Goal: Information Seeking & Learning: Learn about a topic

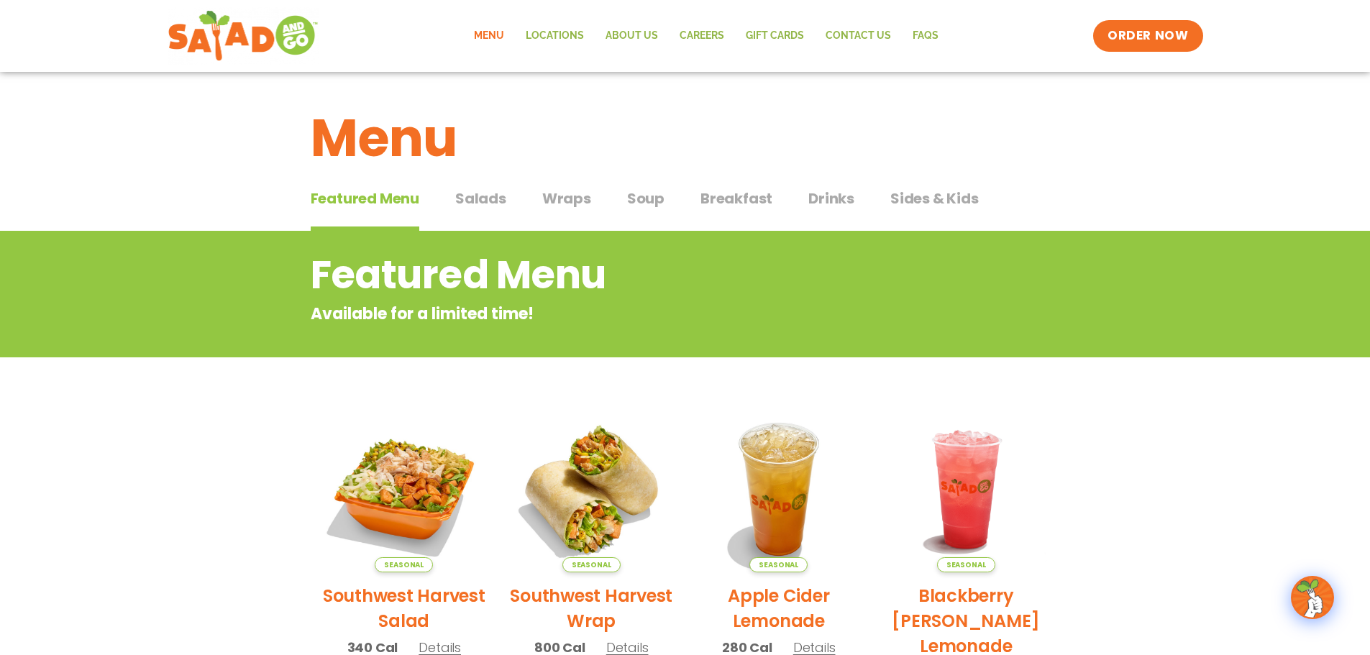
click at [477, 209] on button "Salads Salads" at bounding box center [480, 210] width 51 height 44
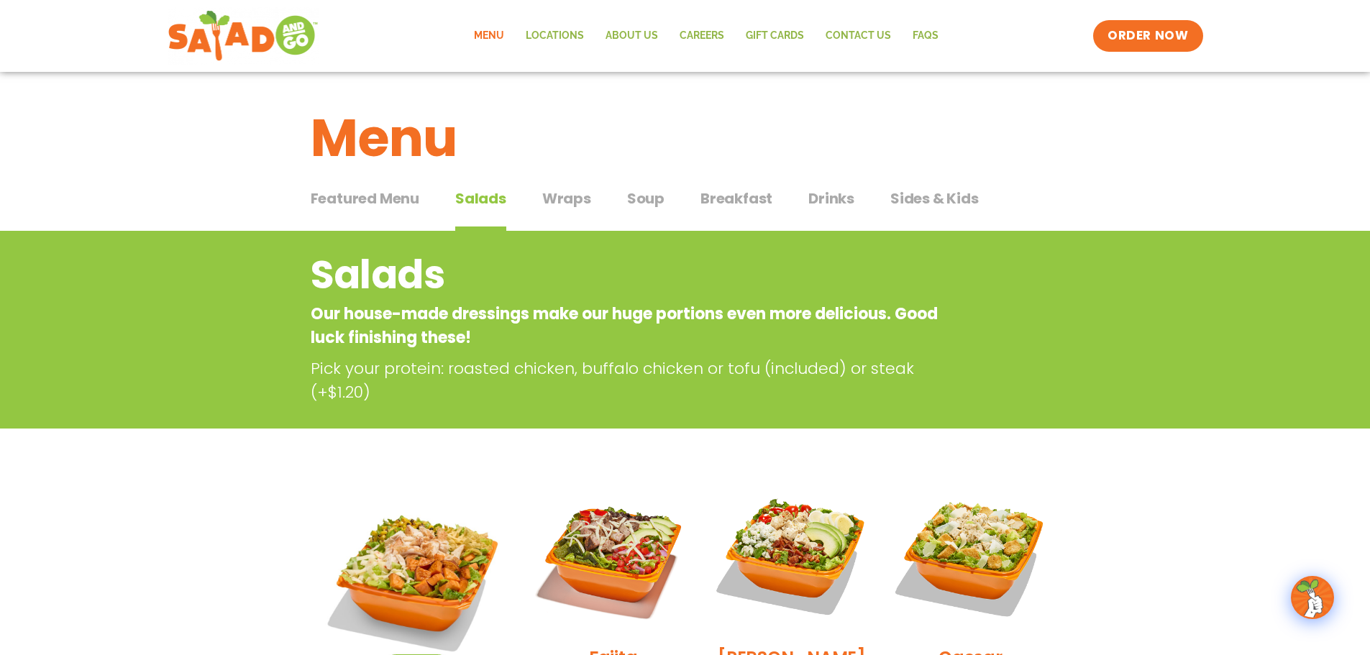
click at [577, 210] on button "Wraps Wraps" at bounding box center [566, 210] width 49 height 44
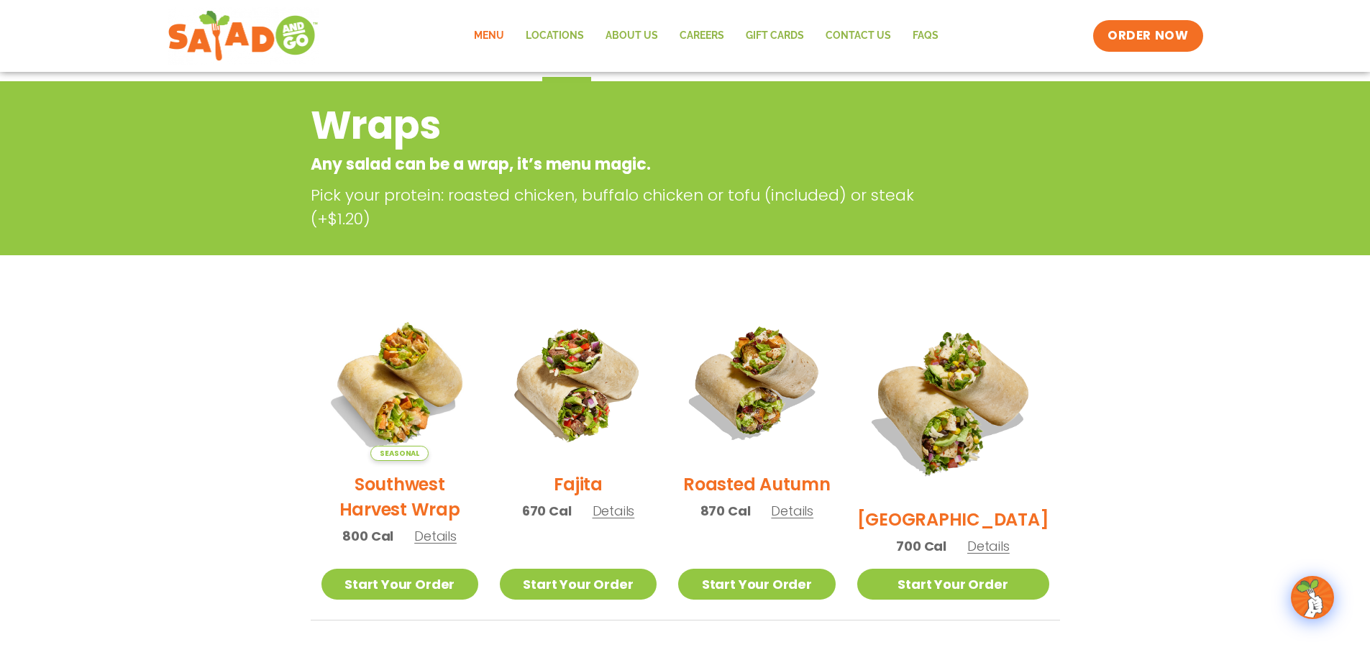
scroll to position [288, 0]
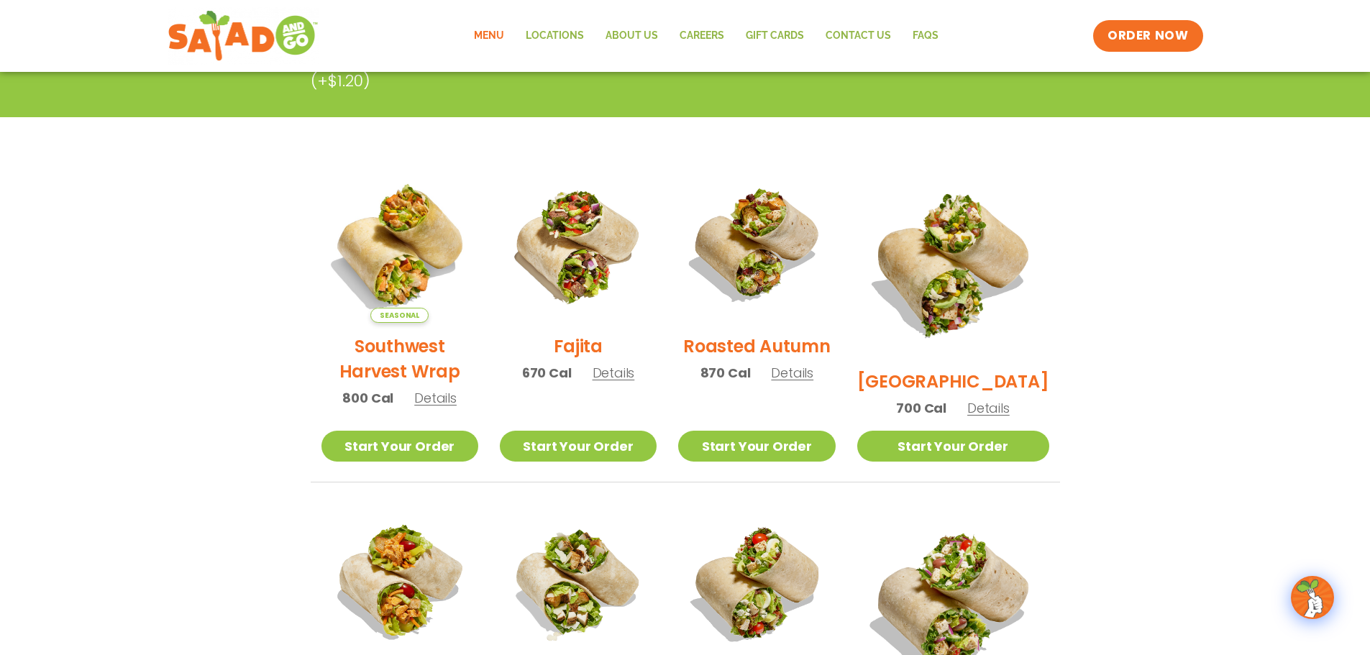
click at [495, 40] on link "Menu" at bounding box center [489, 35] width 52 height 33
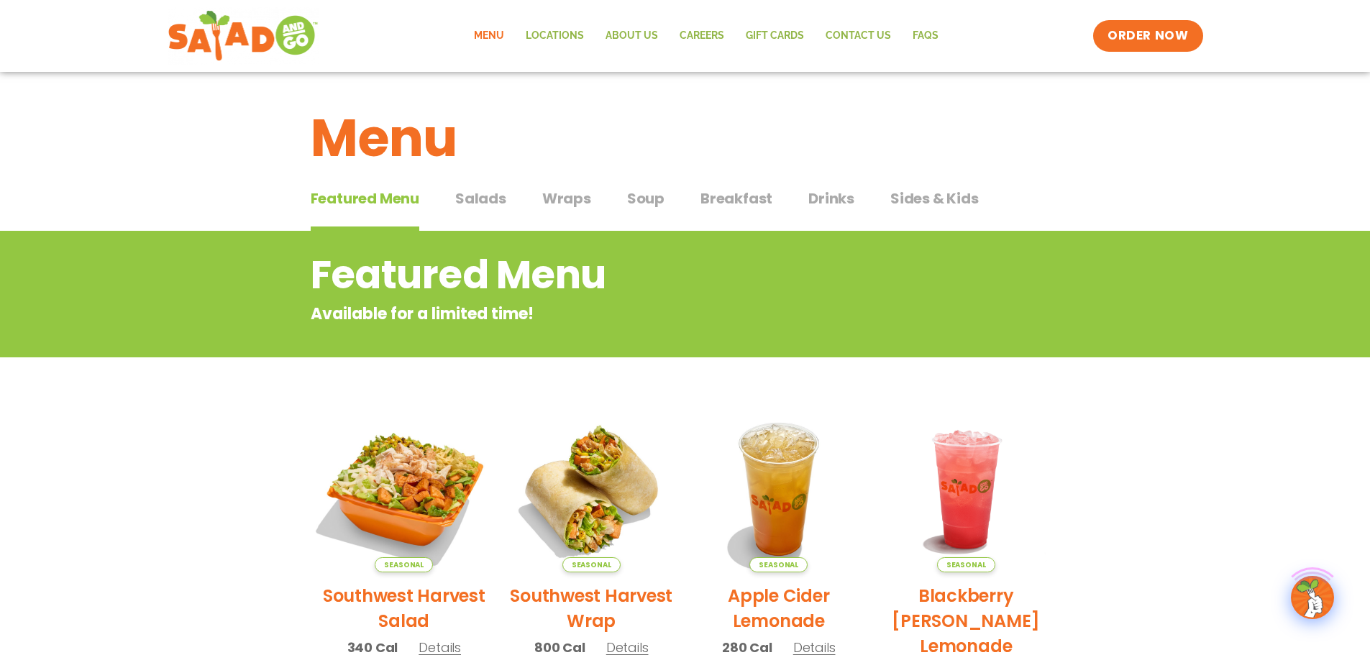
click at [433, 499] on img at bounding box center [403, 489] width 195 height 195
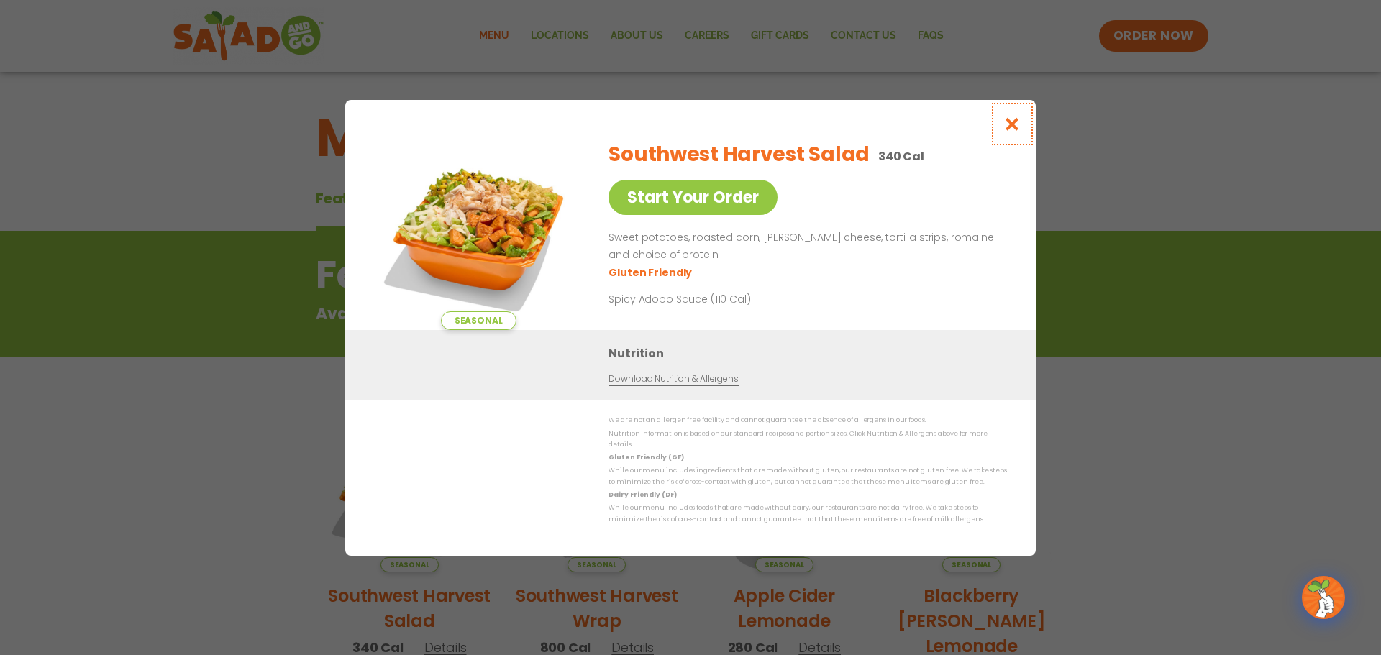
click at [1002, 123] on button "Close modal" at bounding box center [1012, 124] width 47 height 48
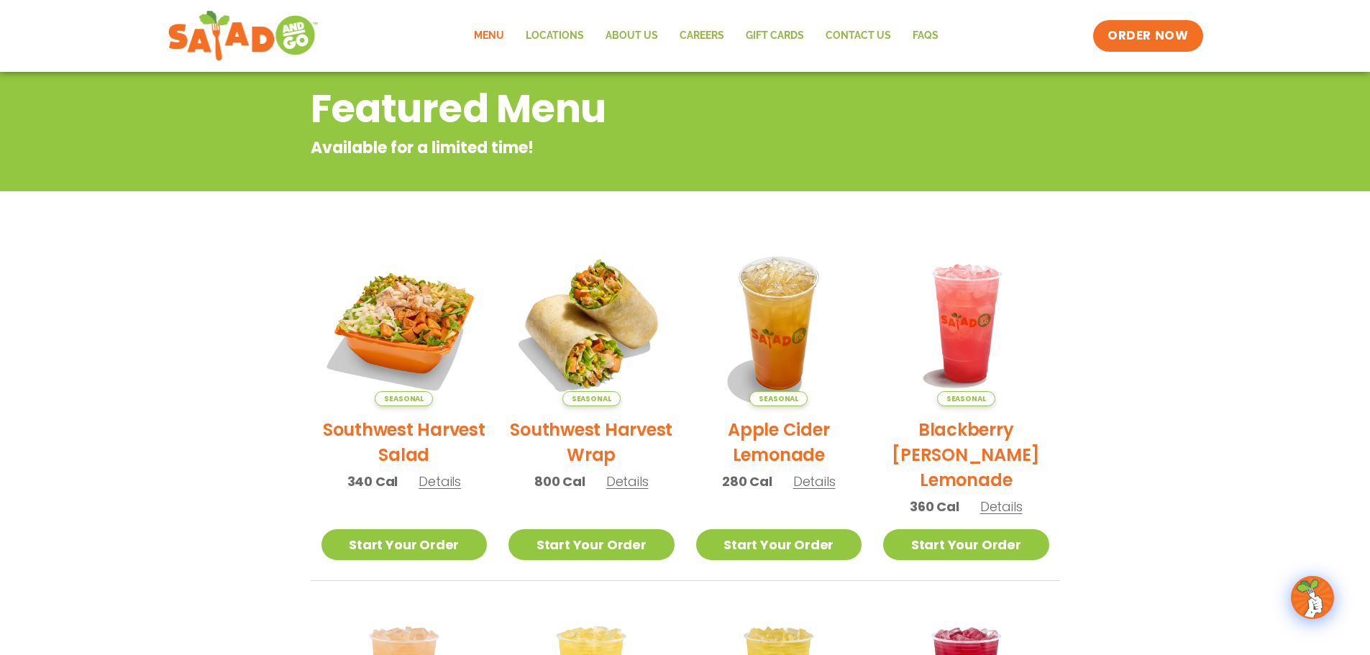
scroll to position [15, 0]
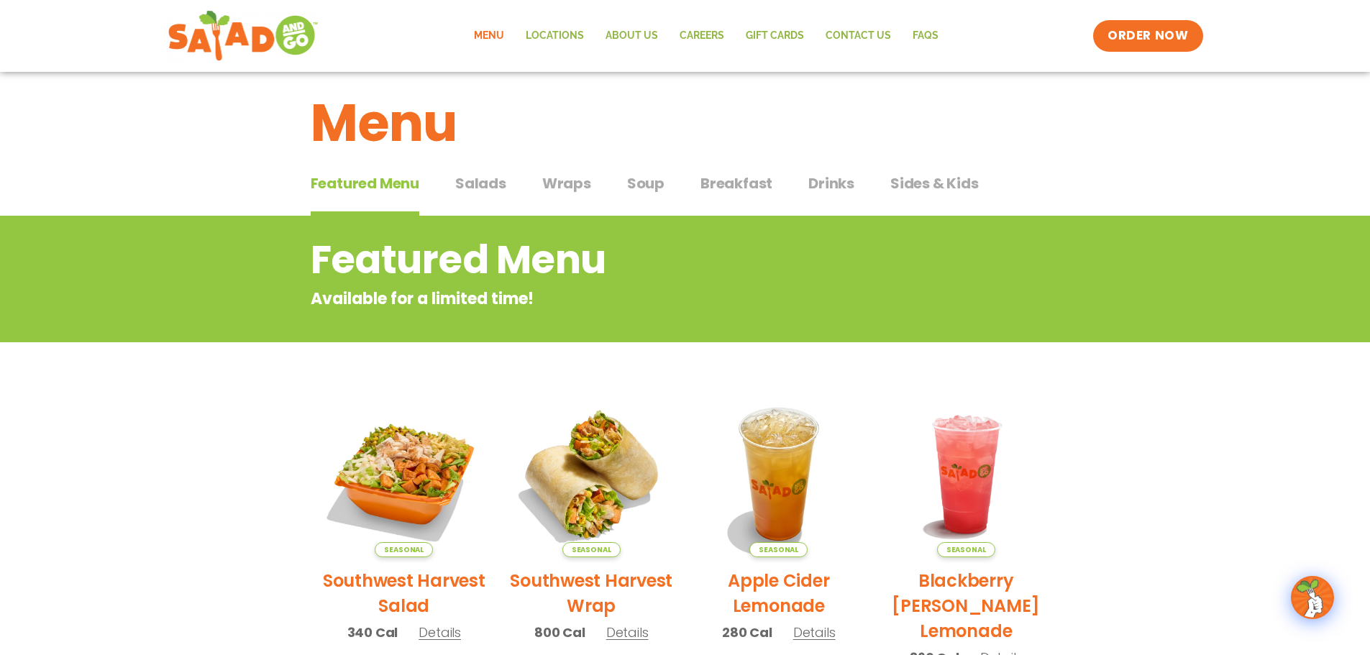
click at [460, 183] on span "Salads" at bounding box center [480, 184] width 51 height 22
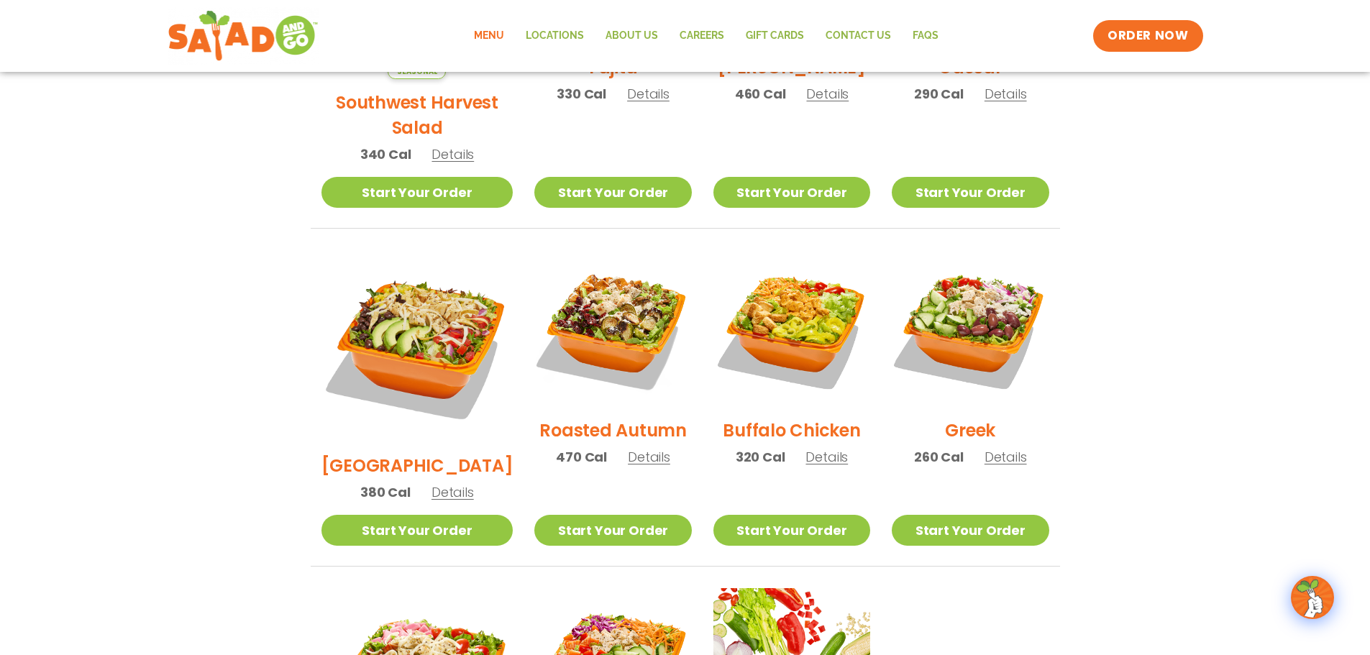
scroll to position [519, 0]
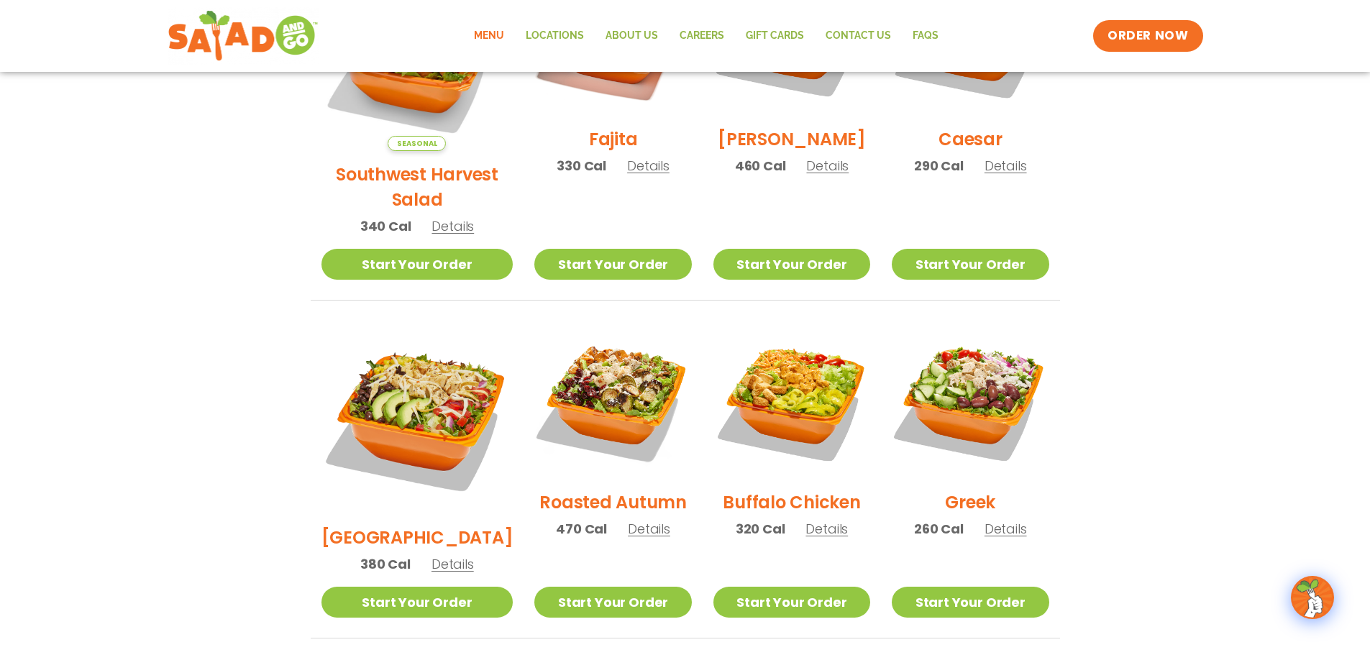
click at [627, 173] on span "Details" at bounding box center [648, 166] width 42 height 18
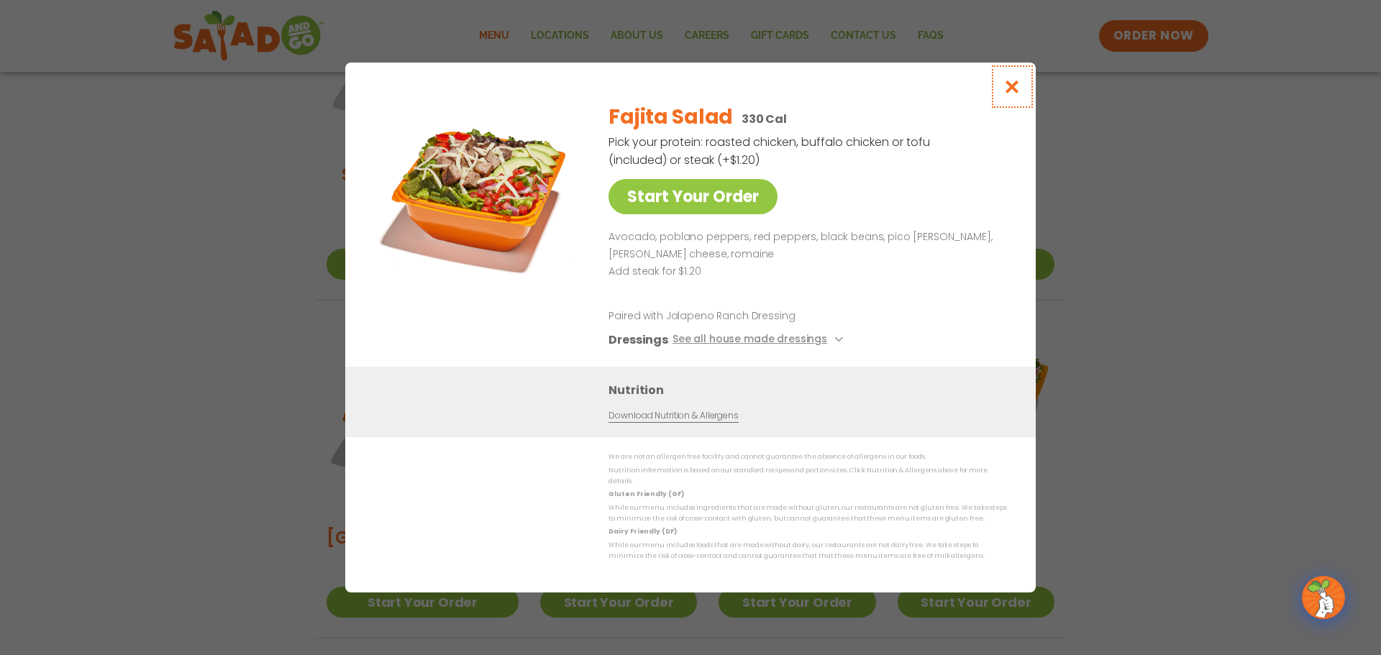
click at [1001, 88] on button "Close modal" at bounding box center [1012, 87] width 47 height 48
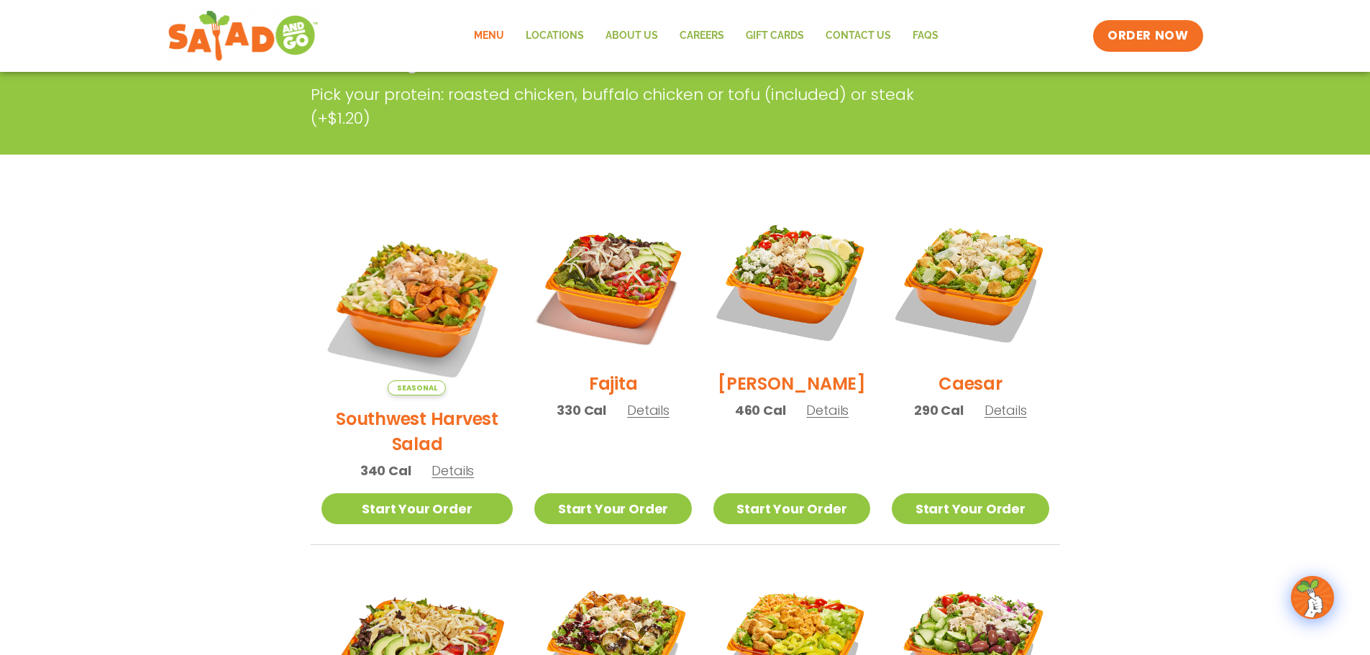
scroll to position [87, 0]
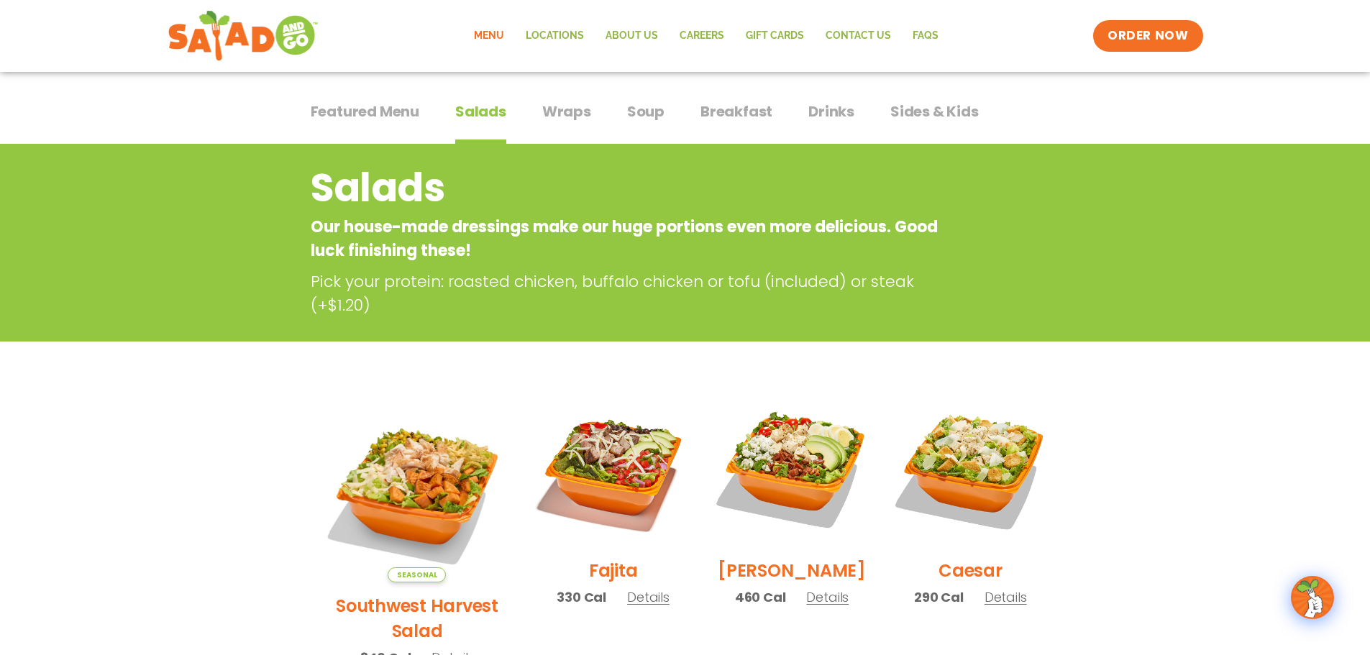
click at [570, 116] on span "Wraps" at bounding box center [566, 112] width 49 height 22
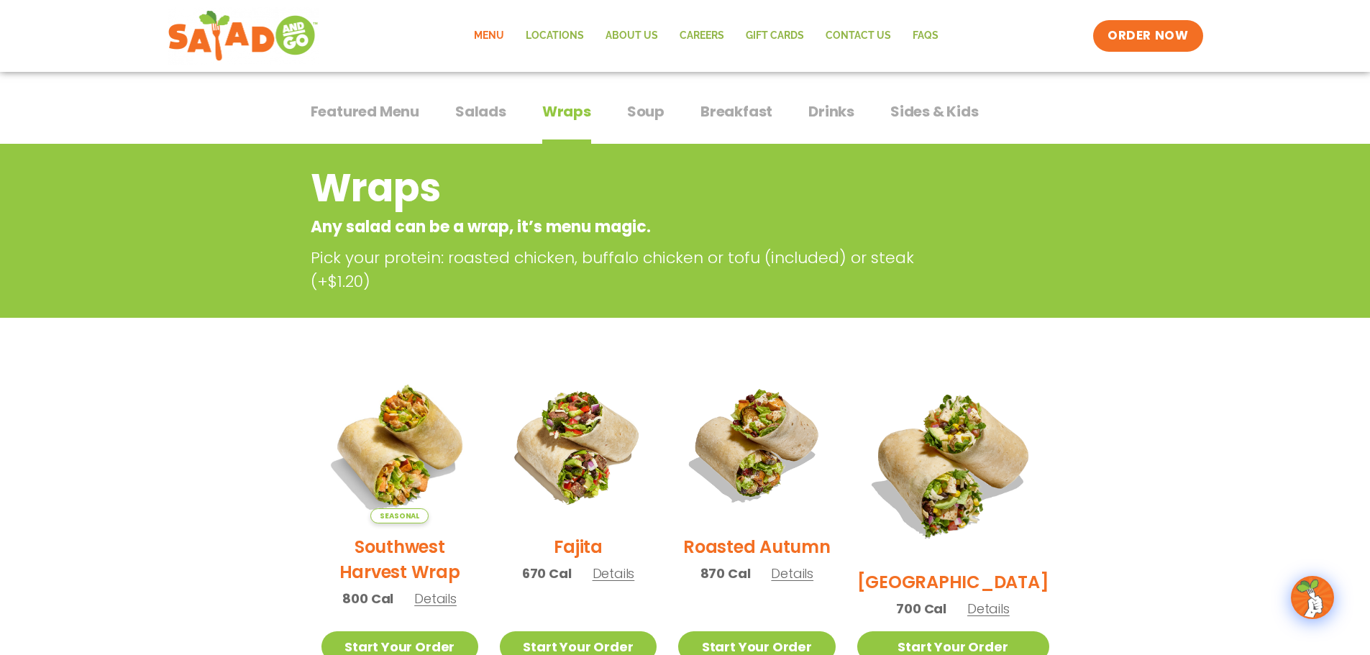
click at [651, 114] on span "Soup" at bounding box center [645, 112] width 37 height 22
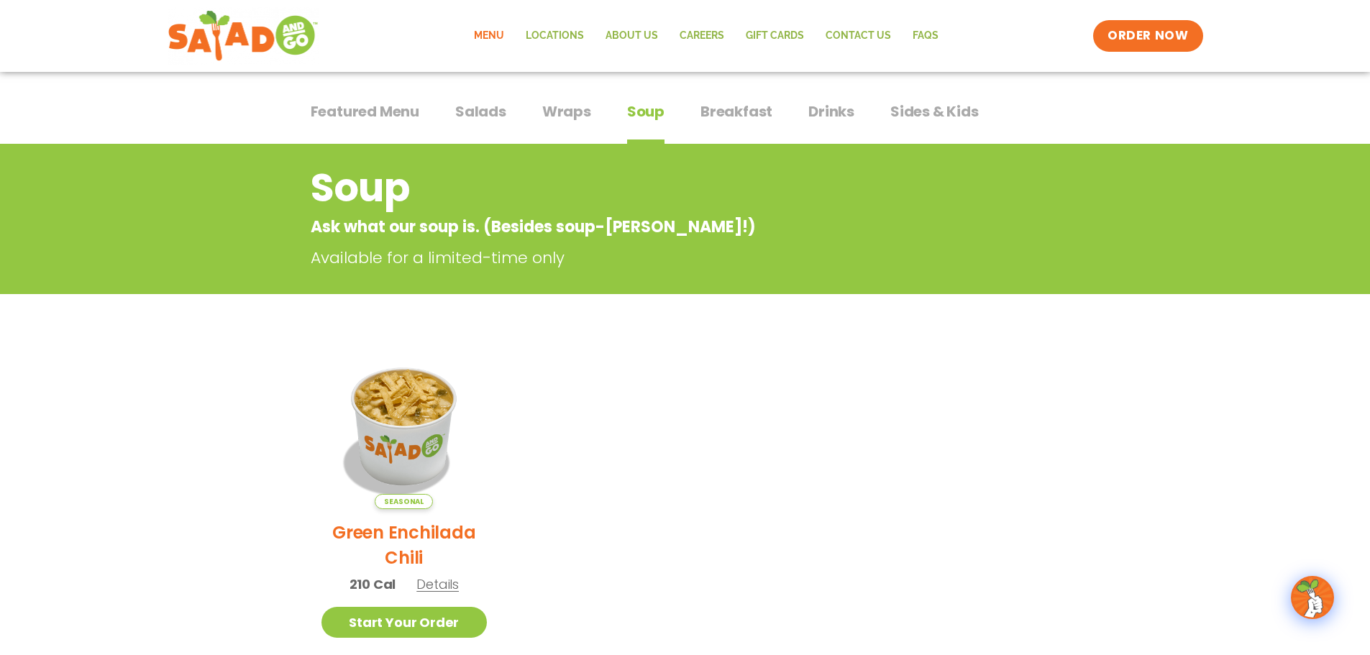
click at [906, 118] on span "Sides & Kids" at bounding box center [935, 112] width 88 height 22
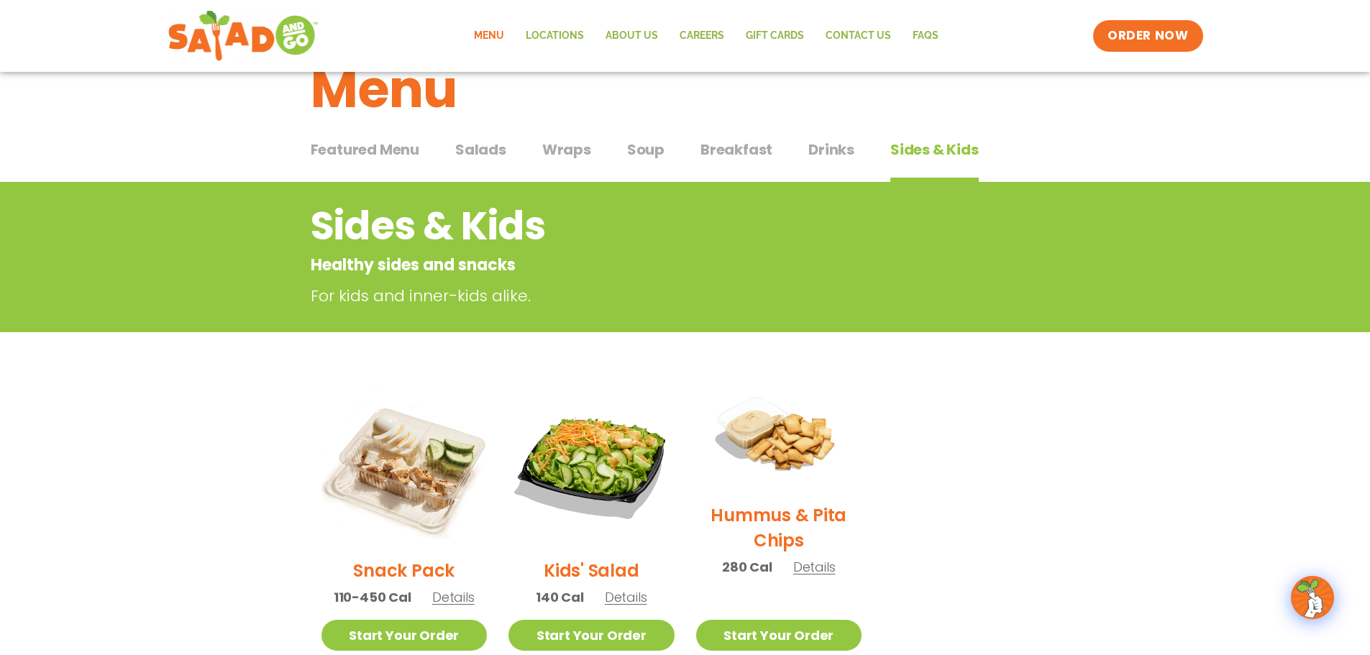
scroll to position [72, 0]
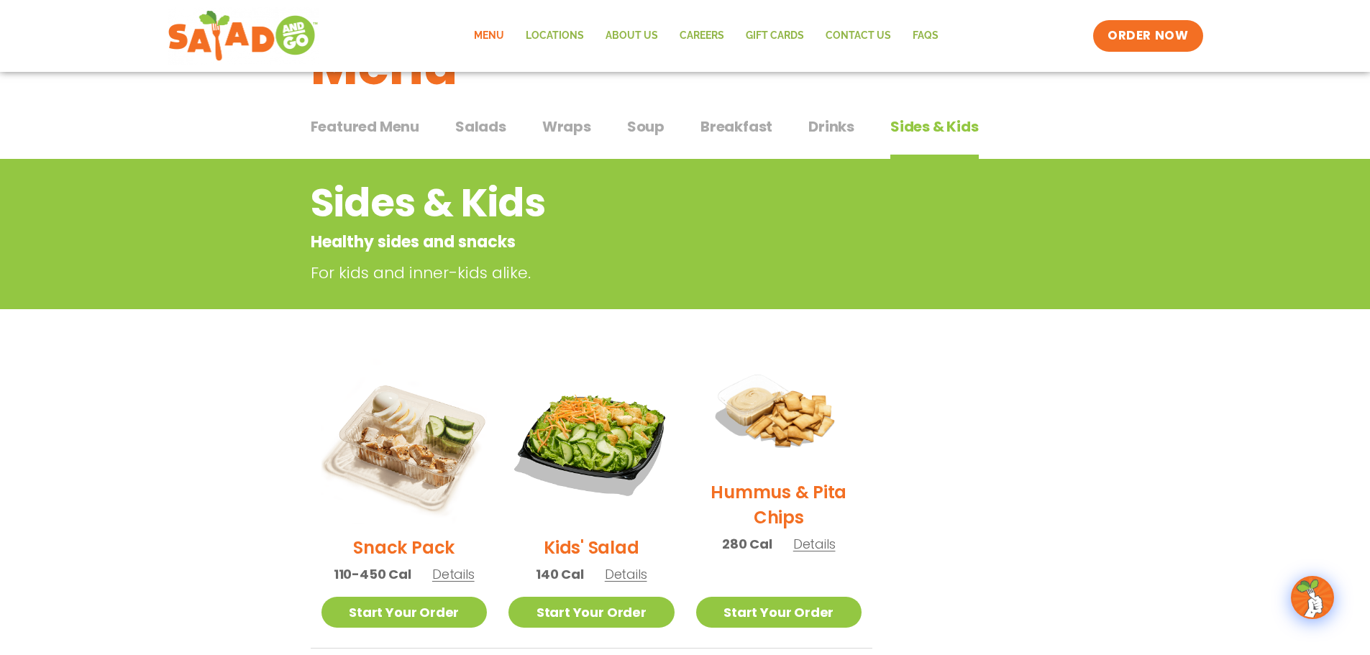
click at [622, 575] on span "Details" at bounding box center [626, 574] width 42 height 18
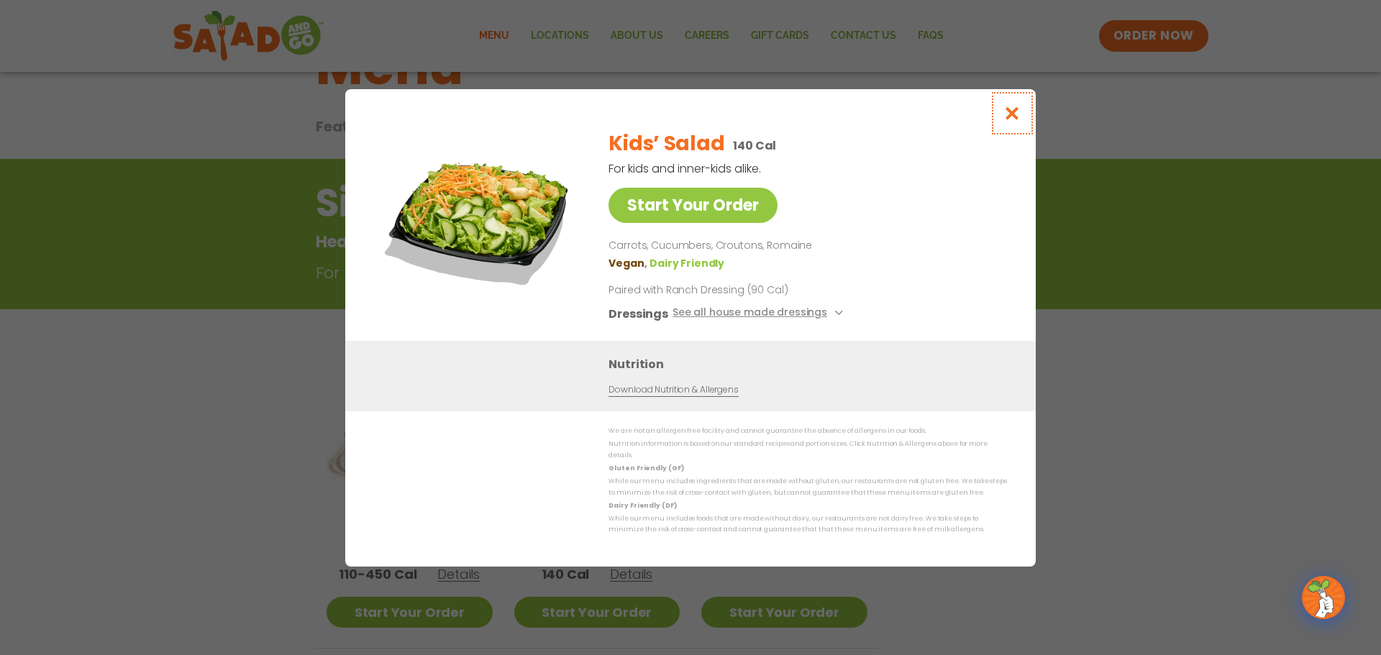
click at [1015, 118] on icon "Close modal" at bounding box center [1013, 113] width 18 height 15
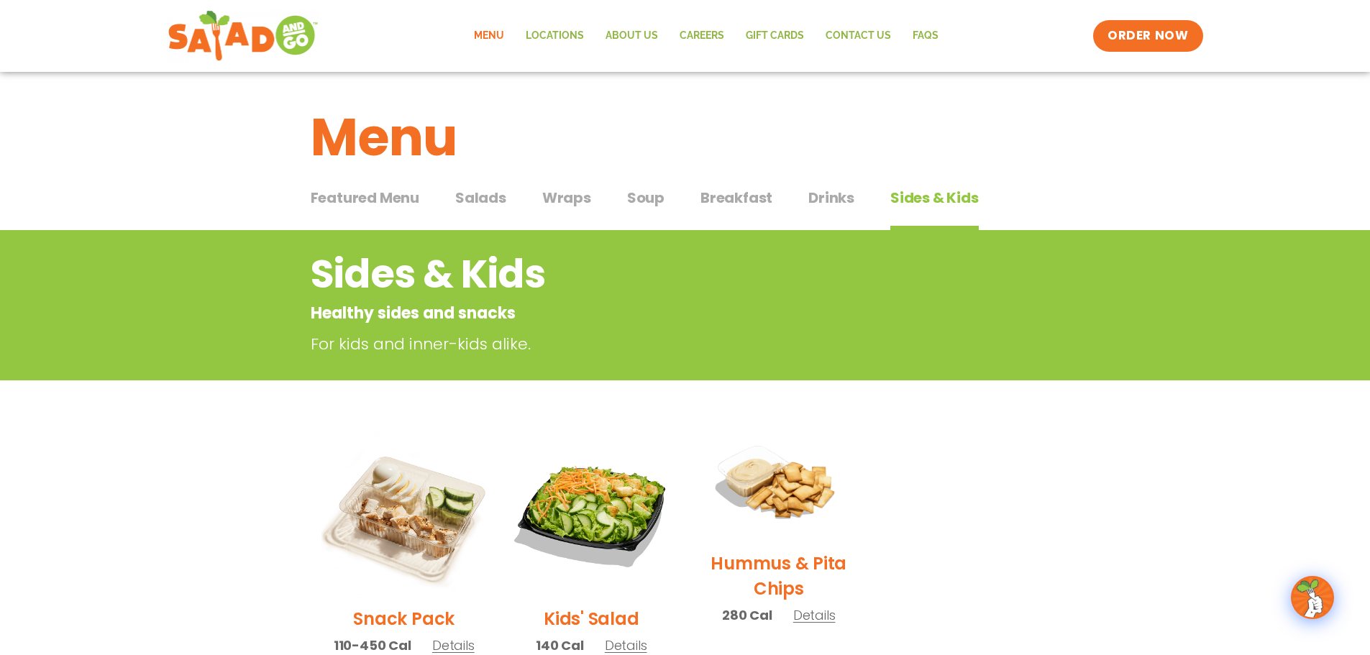
scroll to position [0, 0]
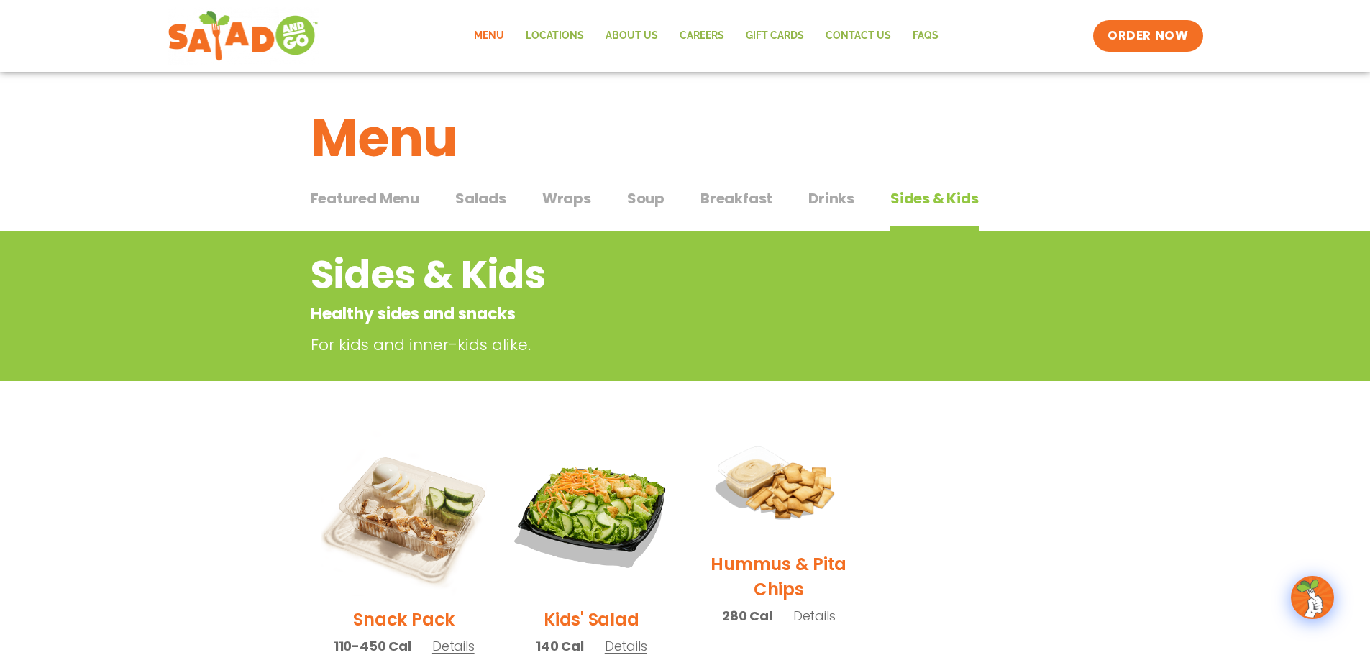
click at [827, 211] on button "Drinks Drinks" at bounding box center [832, 210] width 46 height 44
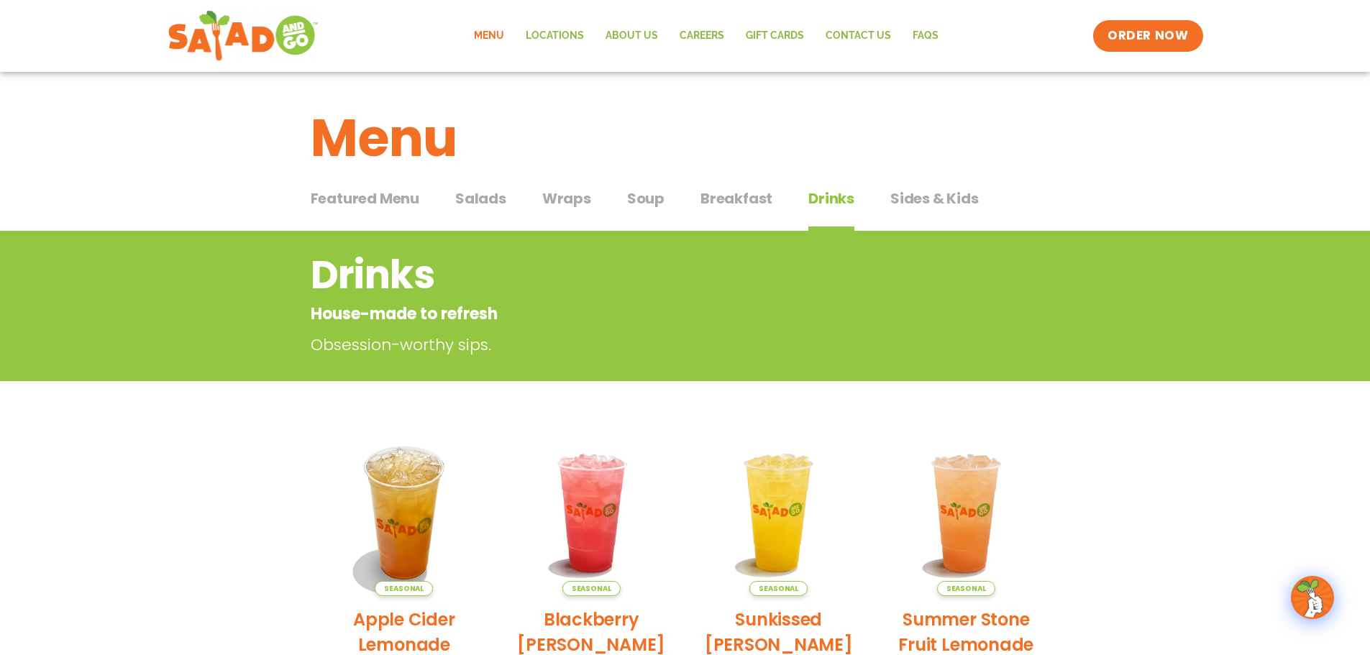
click at [580, 186] on div "Featured Menu Featured Menu Salads Salads Wraps Wraps Soup Soup Breakfast Break…" at bounding box center [686, 207] width 750 height 49
click at [571, 205] on span "Wraps" at bounding box center [566, 199] width 49 height 22
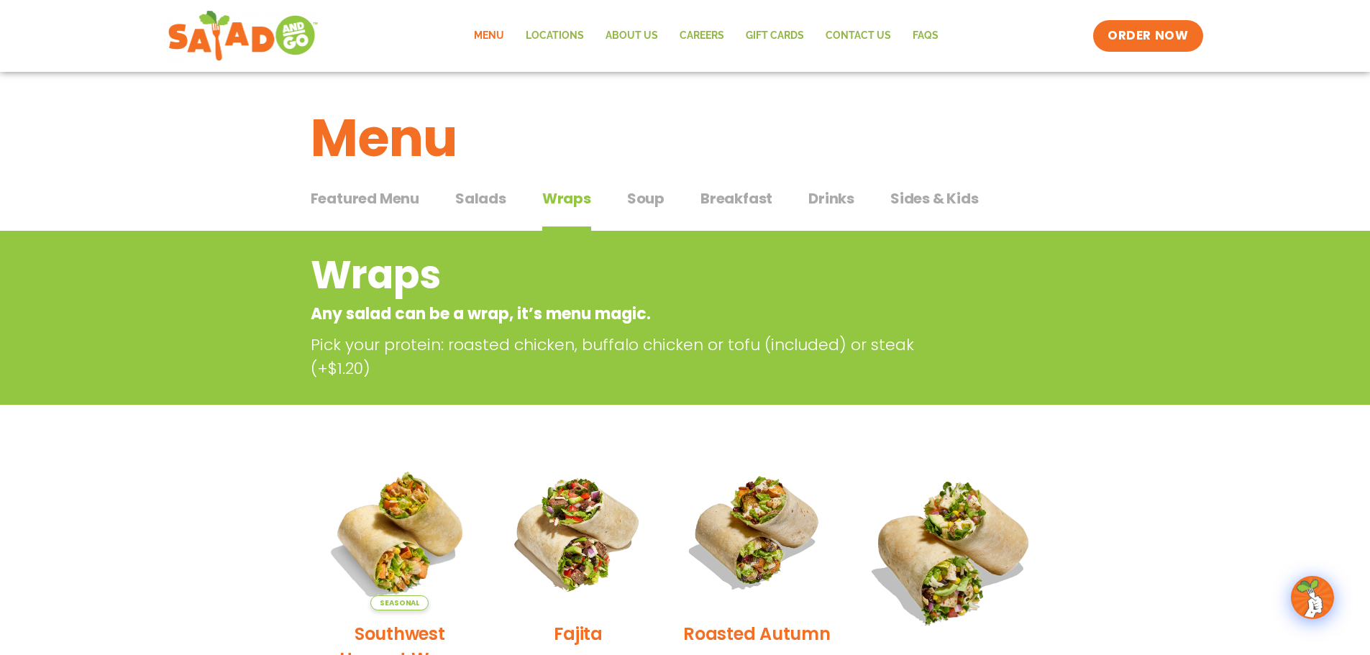
click at [493, 201] on span "Salads" at bounding box center [480, 199] width 51 height 22
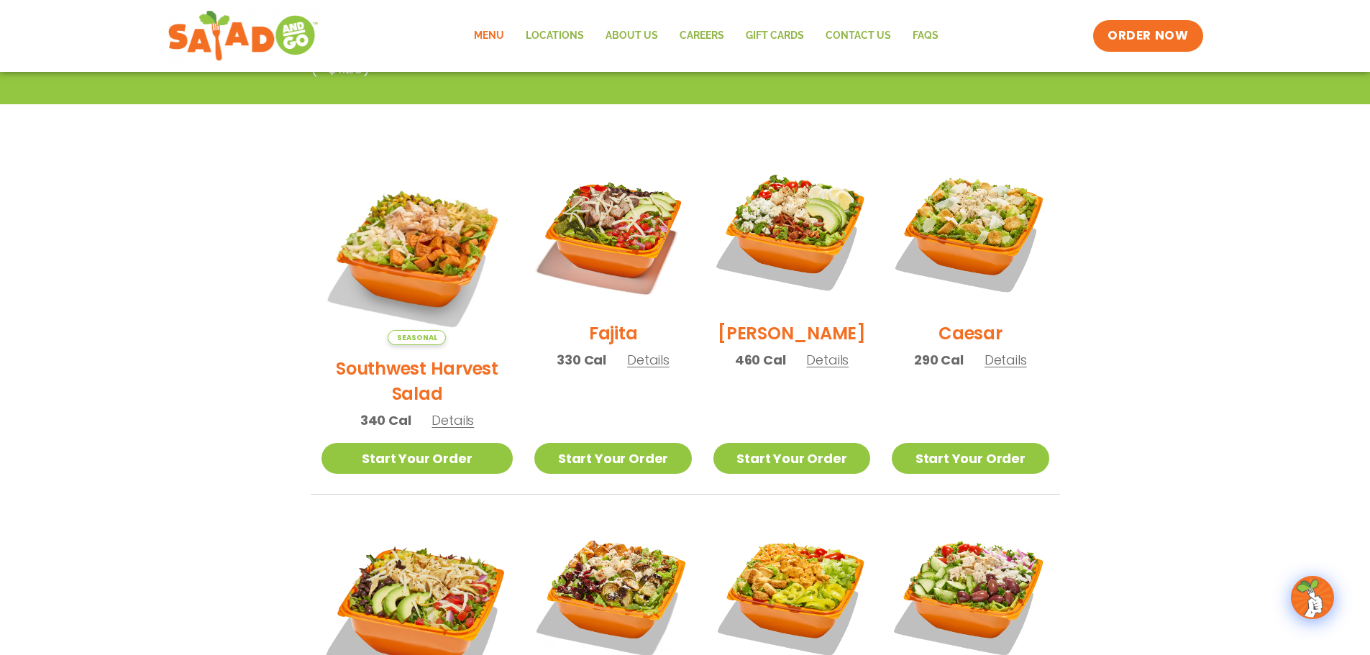
scroll to position [360, 0]
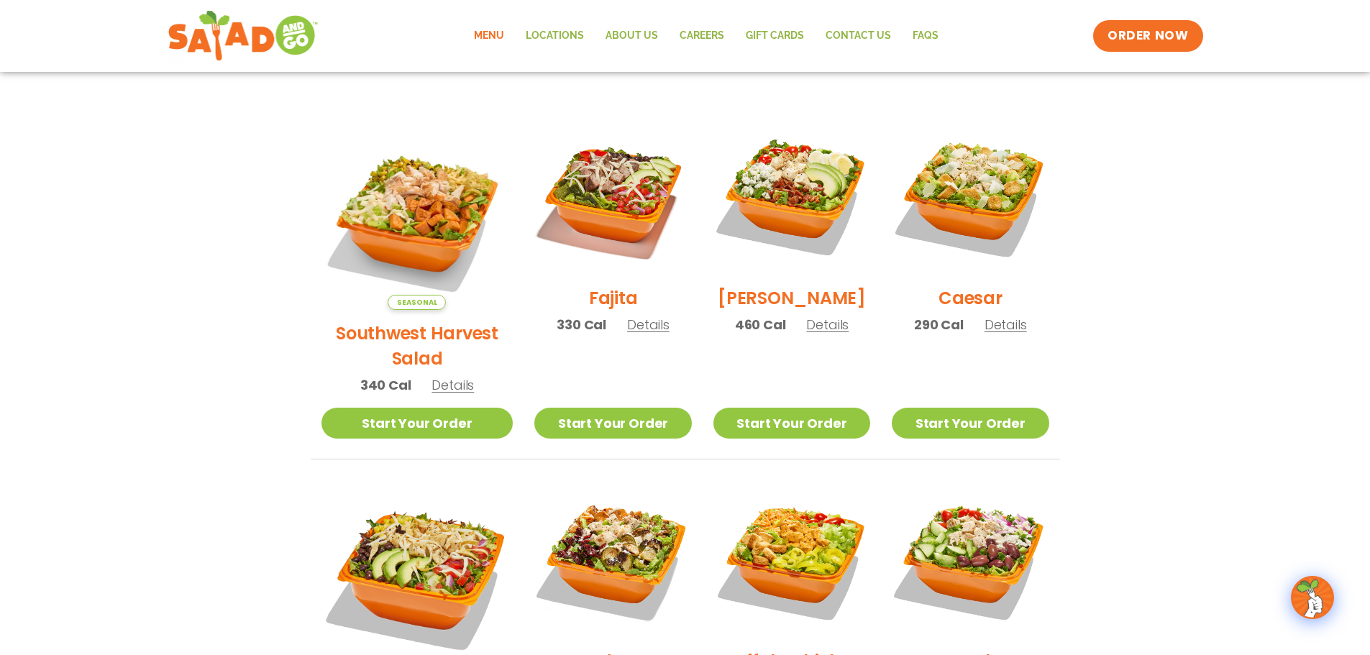
click at [440, 376] on span "Details" at bounding box center [453, 385] width 42 height 18
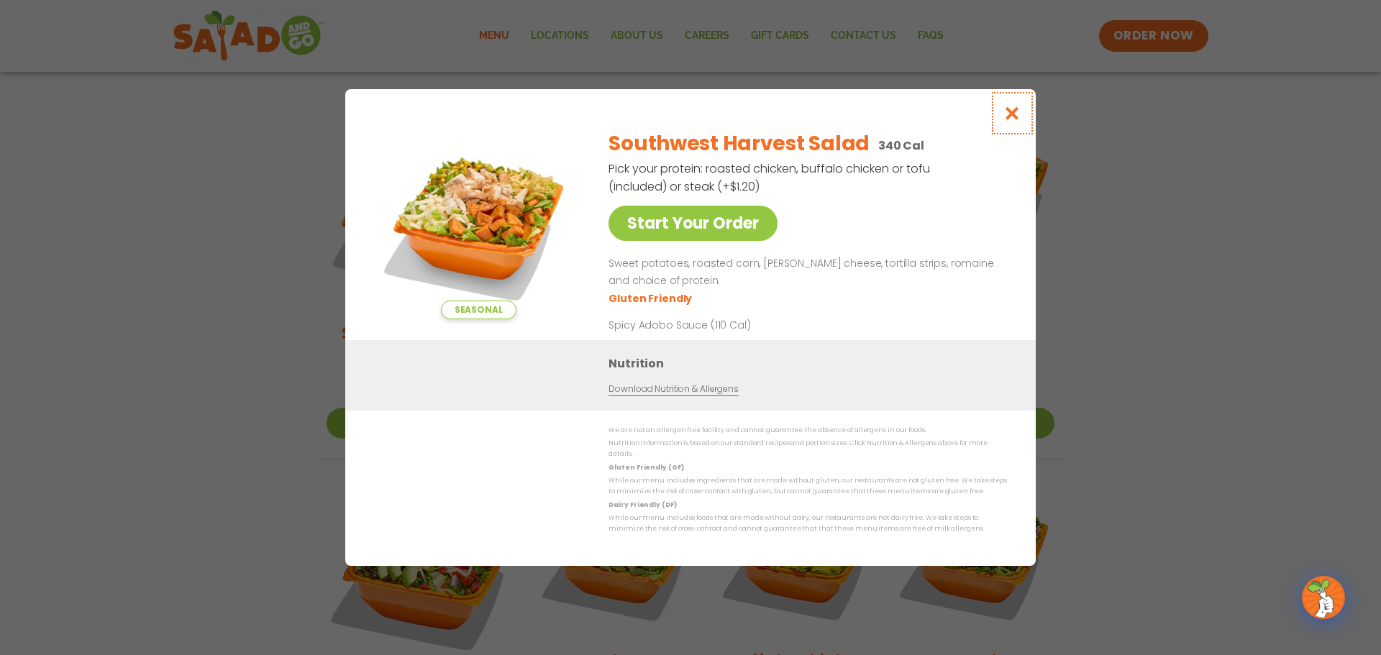
click at [1005, 116] on icon "Close modal" at bounding box center [1013, 113] width 18 height 15
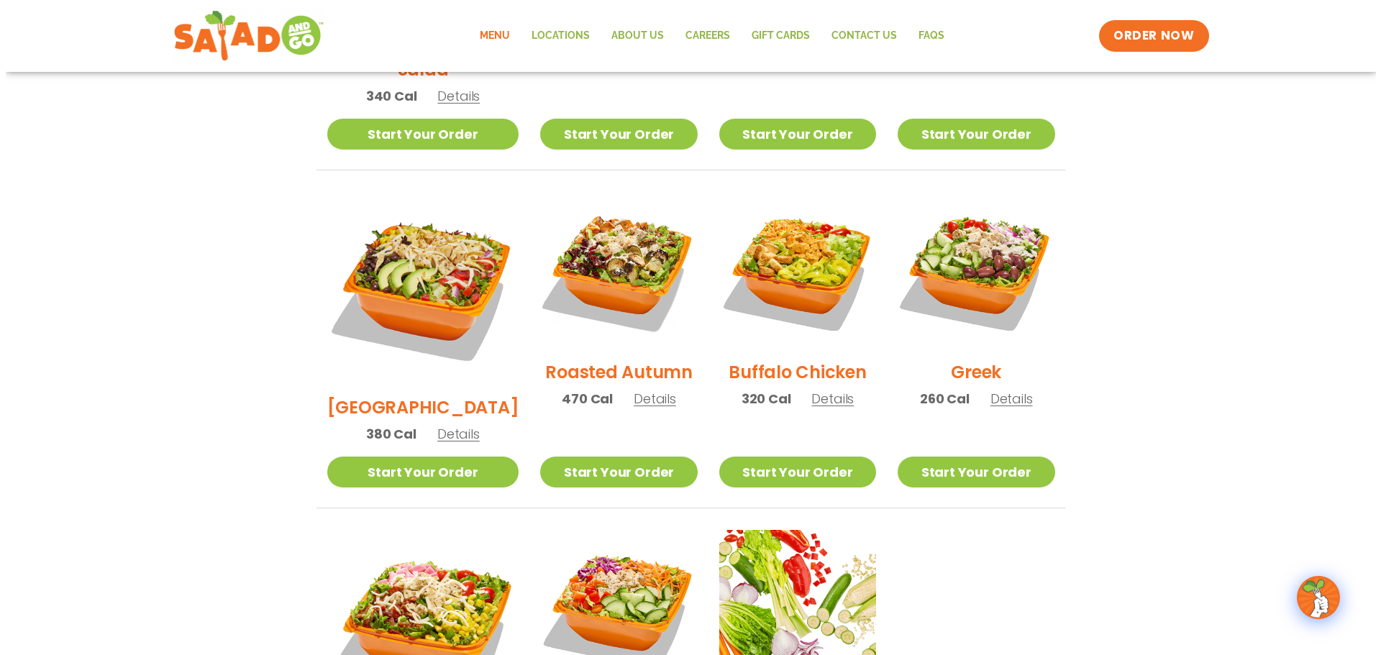
scroll to position [791, 0]
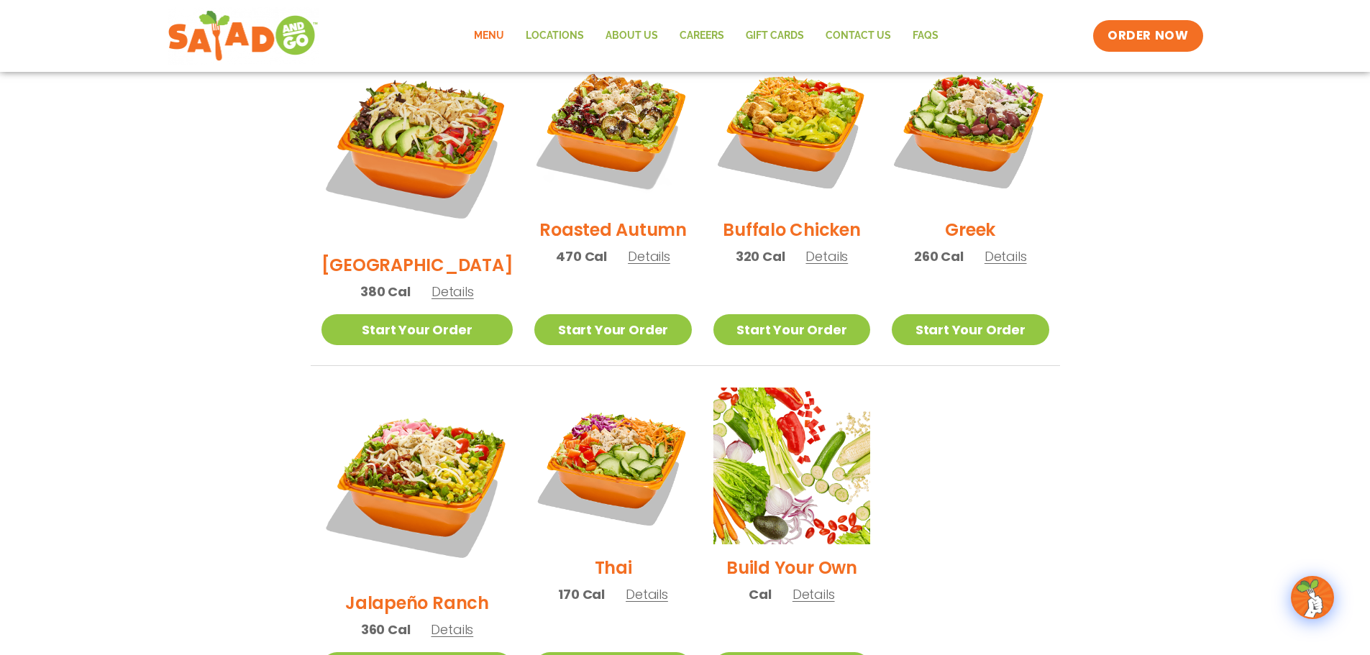
click at [811, 586] on span "Details" at bounding box center [814, 595] width 42 height 18
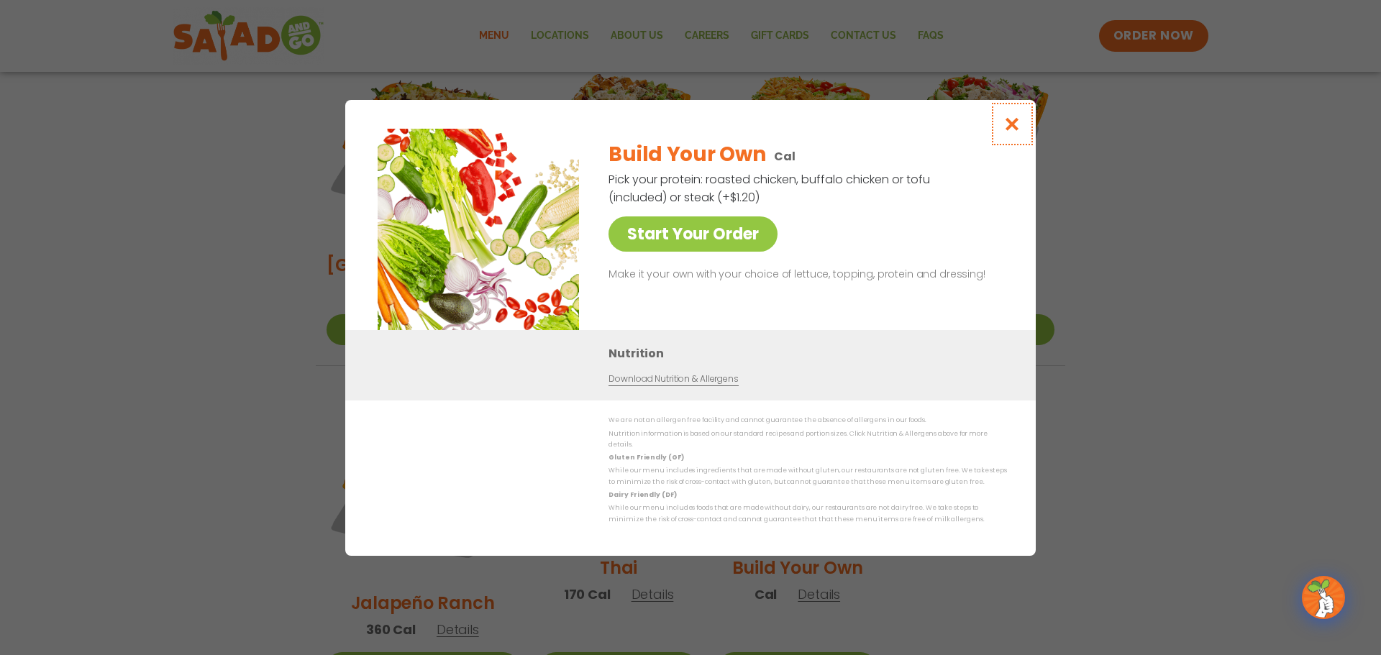
click at [1006, 121] on icon "Close modal" at bounding box center [1013, 124] width 18 height 15
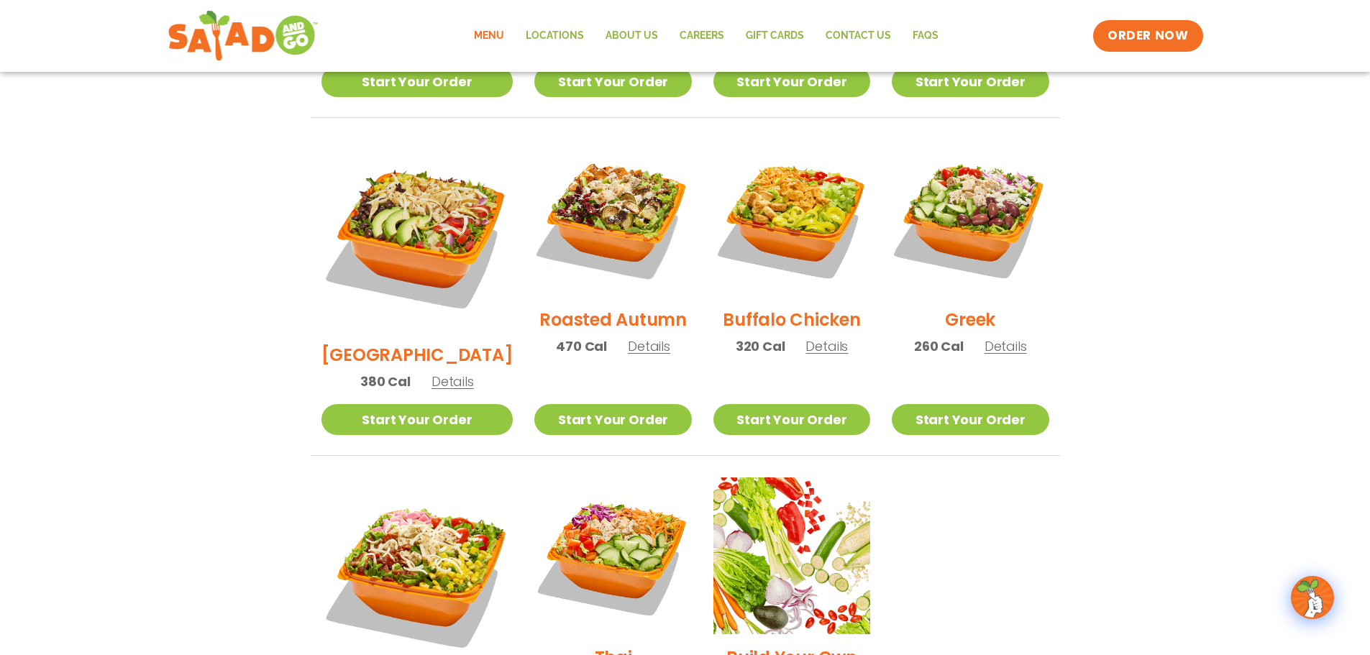
scroll to position [474, 0]
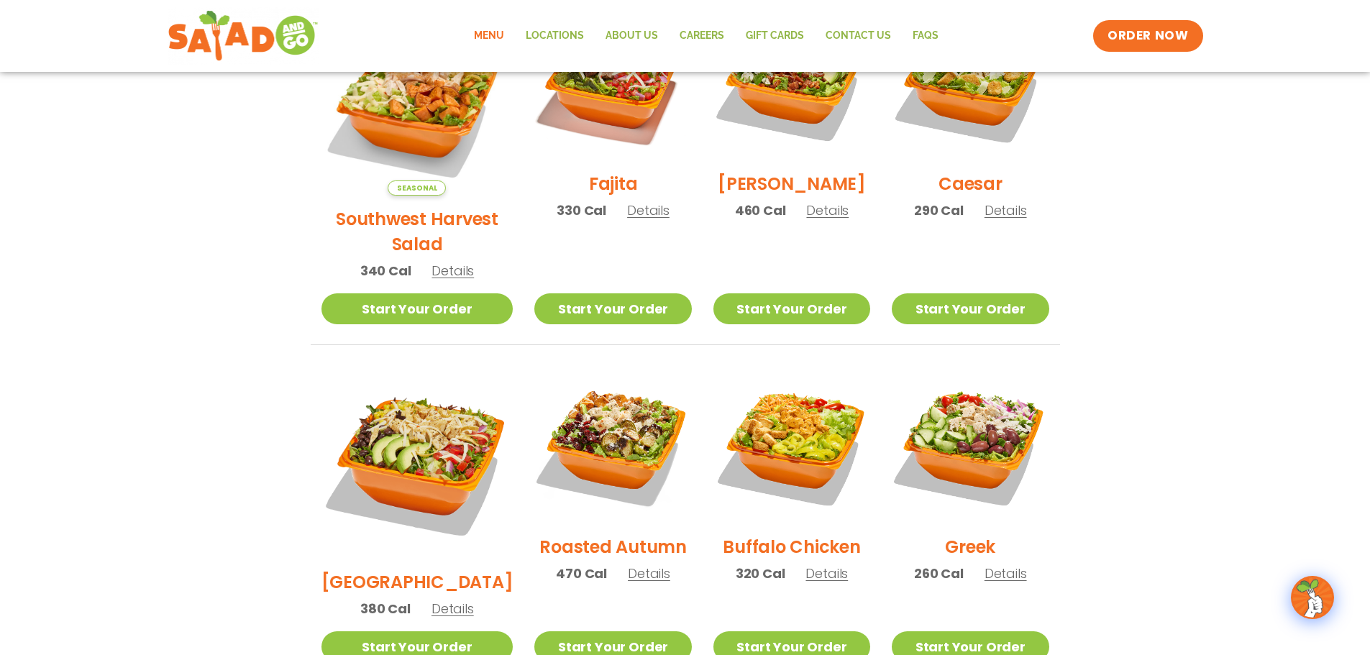
click at [1000, 217] on span "Details" at bounding box center [1006, 210] width 42 height 18
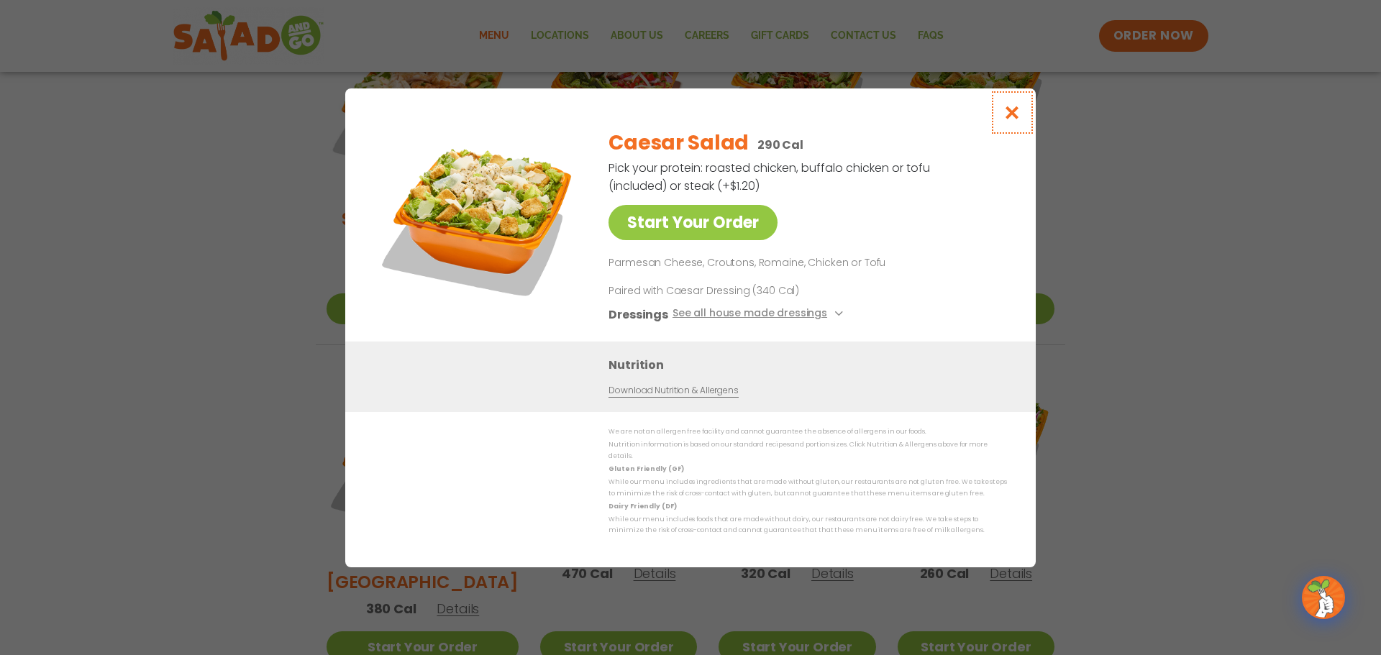
click at [1015, 115] on icon "Close modal" at bounding box center [1013, 112] width 18 height 15
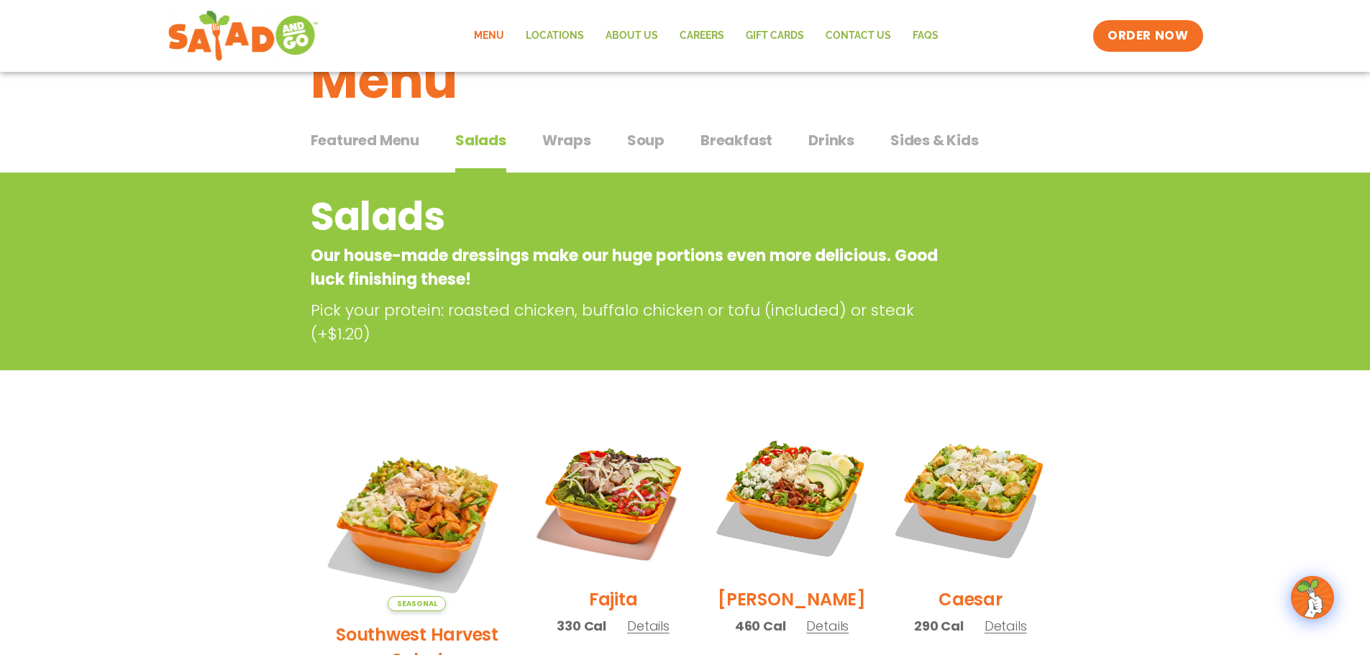
scroll to position [0, 0]
